Goal: Information Seeking & Learning: Compare options

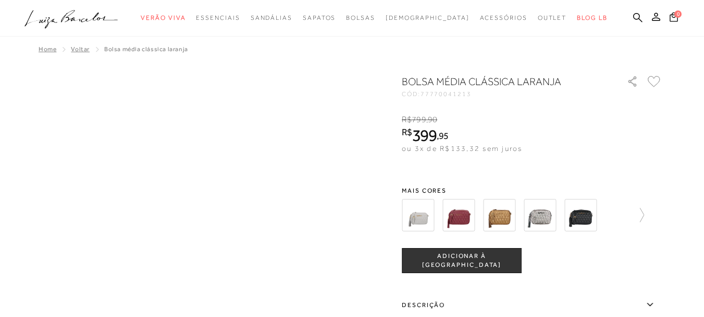
click at [464, 214] on img at bounding box center [459, 215] width 32 height 32
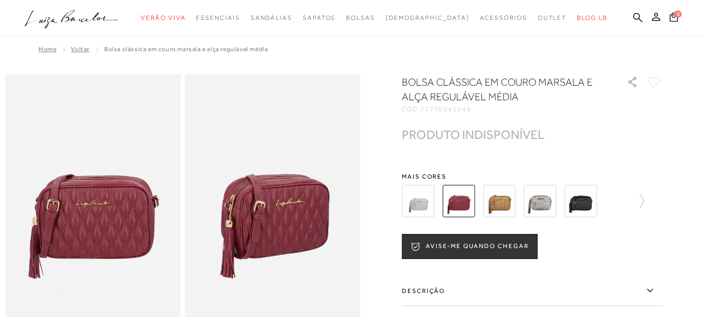
click at [585, 202] on img at bounding box center [581, 201] width 32 height 32
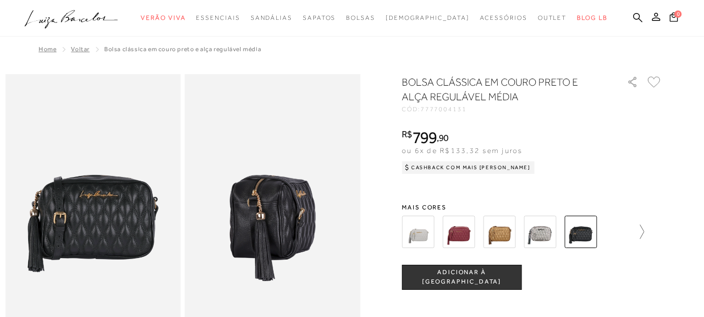
click at [641, 229] on icon at bounding box center [637, 231] width 15 height 15
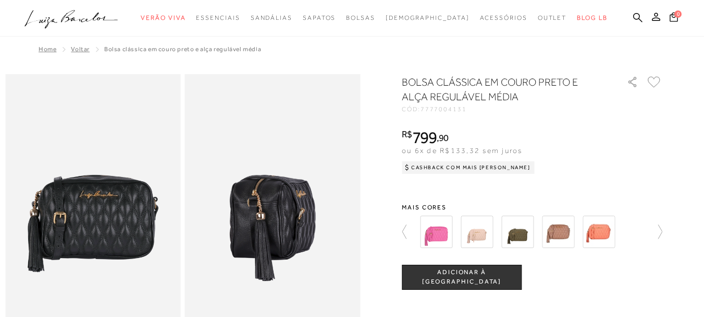
click at [446, 226] on img at bounding box center [436, 231] width 32 height 32
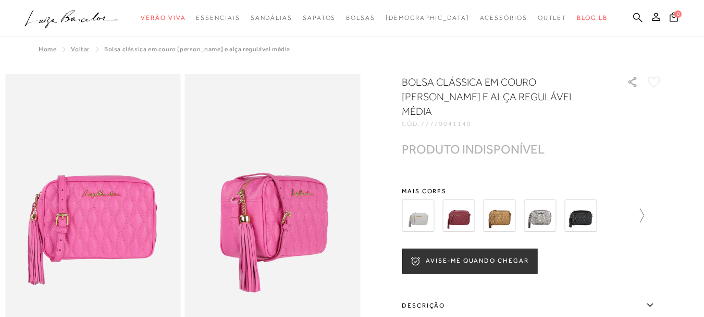
click at [644, 208] on icon at bounding box center [637, 215] width 15 height 15
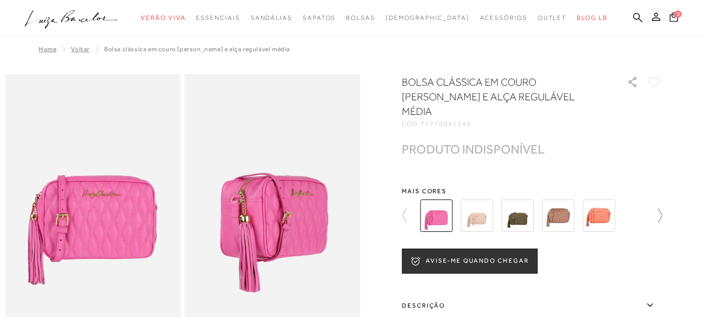
click at [648, 197] on div at bounding box center [532, 215] width 261 height 39
click at [663, 208] on icon at bounding box center [655, 215] width 15 height 15
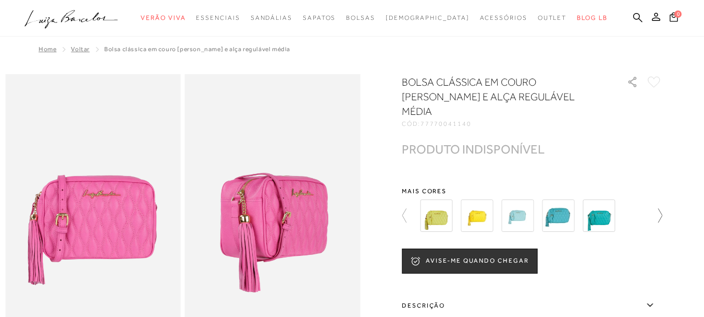
click at [653, 208] on icon at bounding box center [655, 215] width 15 height 15
click at [595, 200] on img at bounding box center [599, 215] width 32 height 32
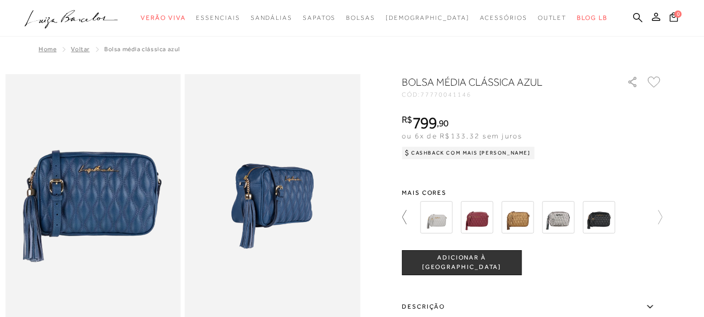
click at [410, 211] on icon at bounding box center [409, 217] width 15 height 15
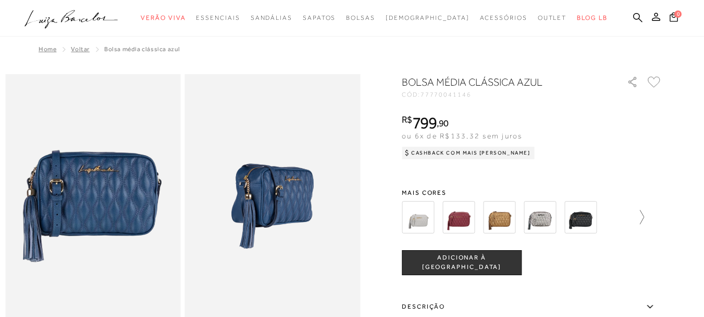
click at [644, 223] on icon at bounding box center [637, 217] width 15 height 15
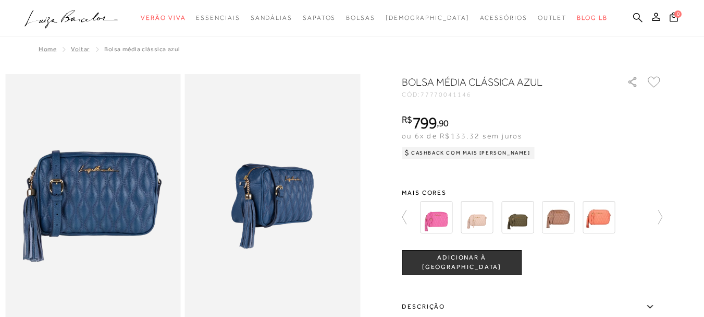
click at [602, 208] on img at bounding box center [599, 217] width 32 height 32
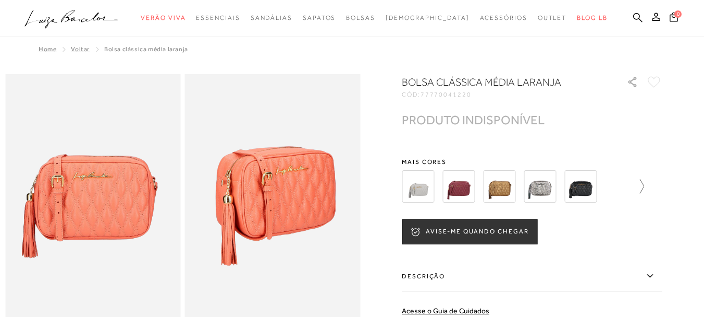
click at [635, 188] on icon at bounding box center [637, 186] width 15 height 15
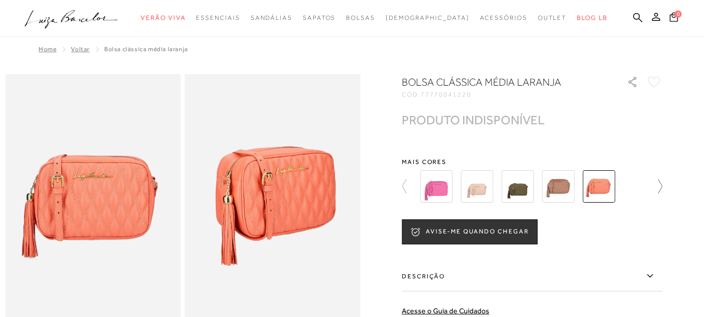
click at [654, 183] on icon at bounding box center [655, 186] width 15 height 15
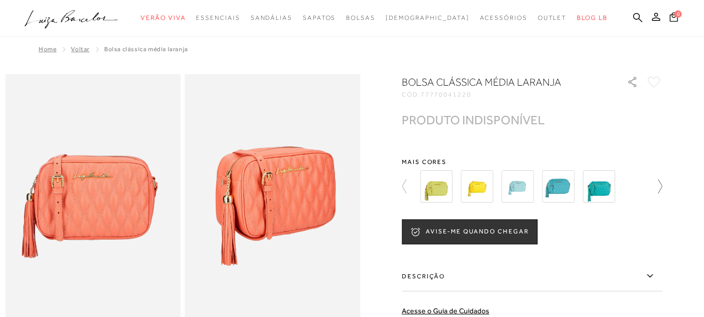
click at [658, 183] on icon at bounding box center [655, 186] width 15 height 15
click at [658, 183] on div at bounding box center [538, 186] width 242 height 39
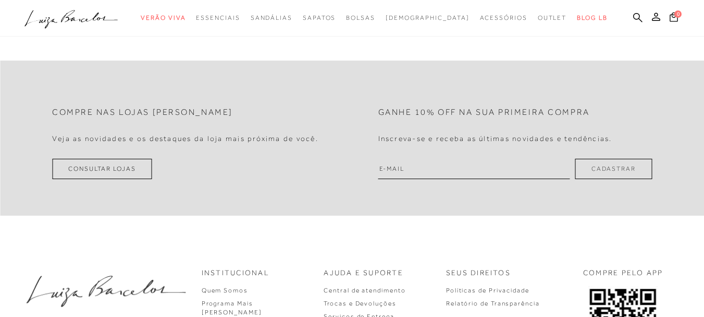
scroll to position [932, 0]
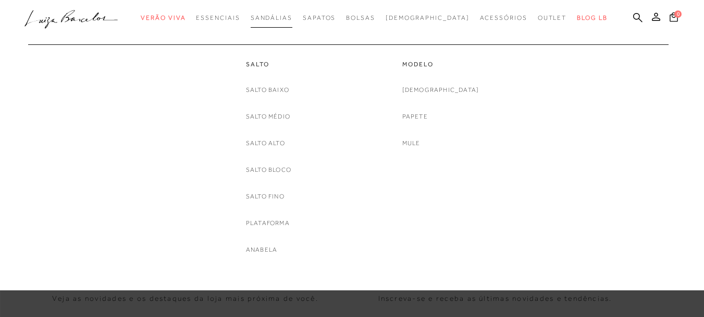
click at [293, 14] on span "Sandálias" at bounding box center [272, 17] width 42 height 7
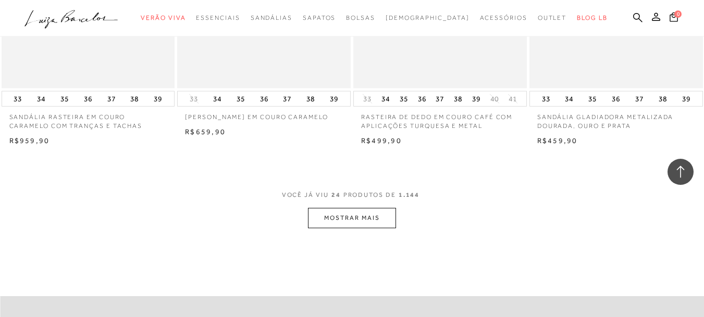
scroll to position [1877, 0]
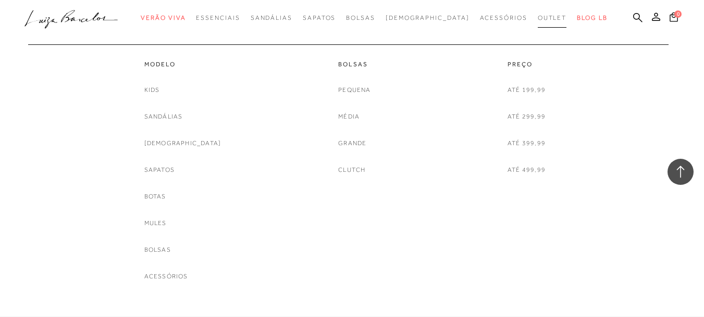
click at [538, 21] on link "Outlet" at bounding box center [552, 17] width 29 height 19
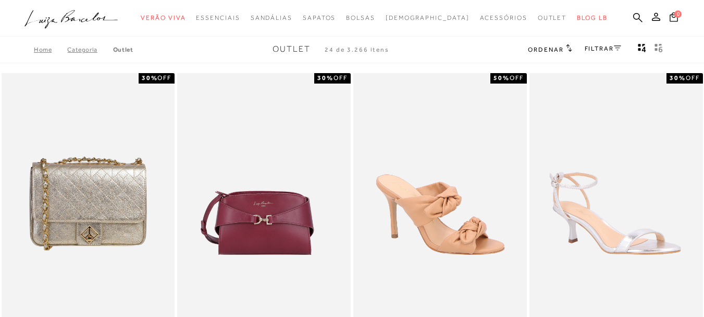
click at [570, 44] on icon at bounding box center [569, 48] width 6 height 8
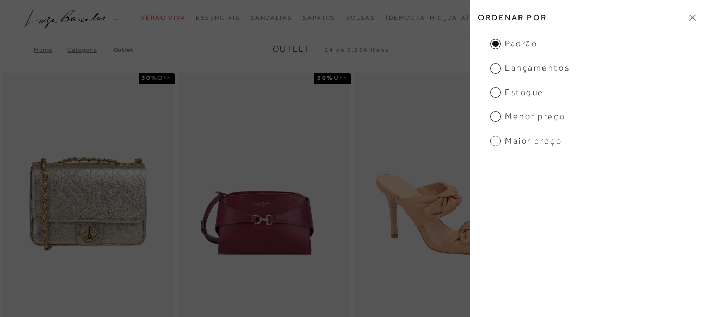
click at [536, 119] on span "Menor preço" at bounding box center [528, 116] width 75 height 11
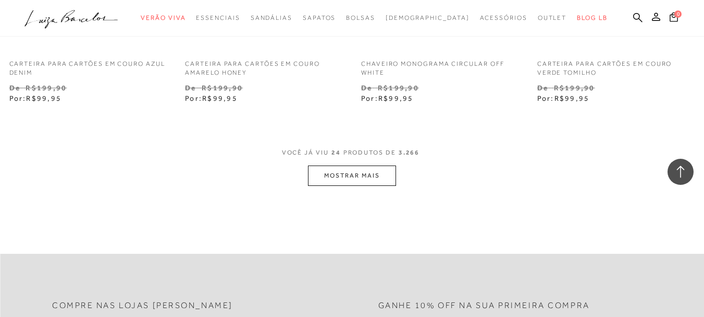
scroll to position [2034, 0]
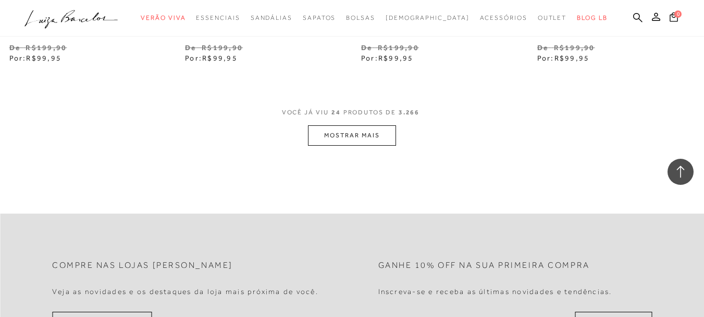
click at [370, 131] on button "MOSTRAR MAIS" at bounding box center [352, 135] width 88 height 20
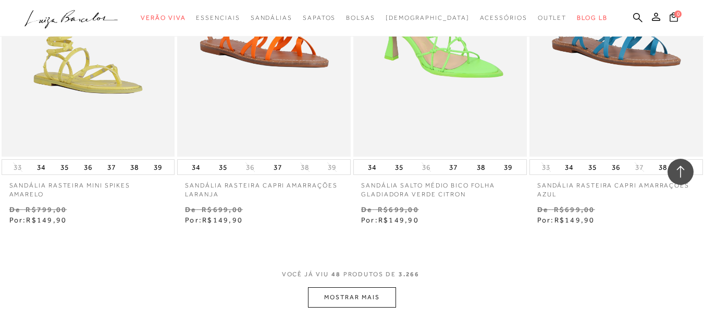
scroll to position [3911, 0]
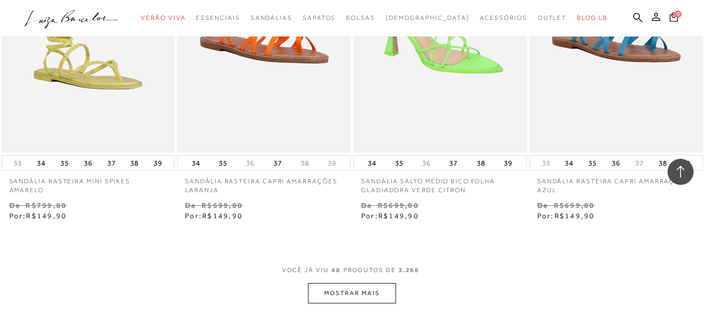
click at [368, 294] on button "MOSTRAR MAIS" at bounding box center [352, 293] width 88 height 20
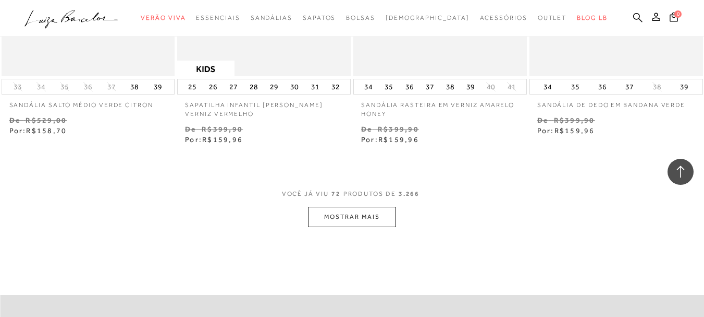
scroll to position [6048, 0]
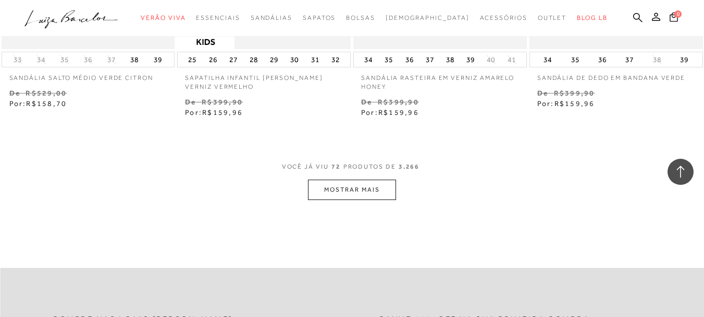
click at [329, 200] on button "MOSTRAR MAIS" at bounding box center [352, 189] width 88 height 20
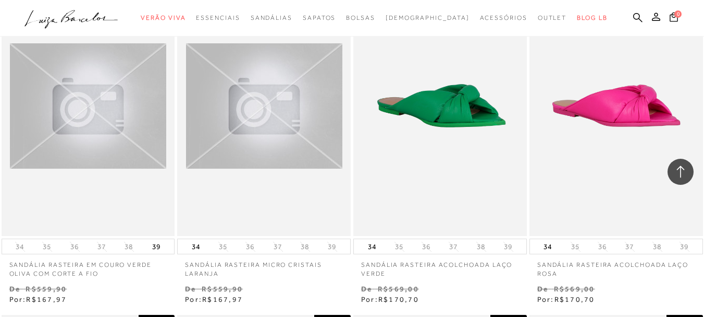
scroll to position [7404, 0]
